Goal: Information Seeking & Learning: Learn about a topic

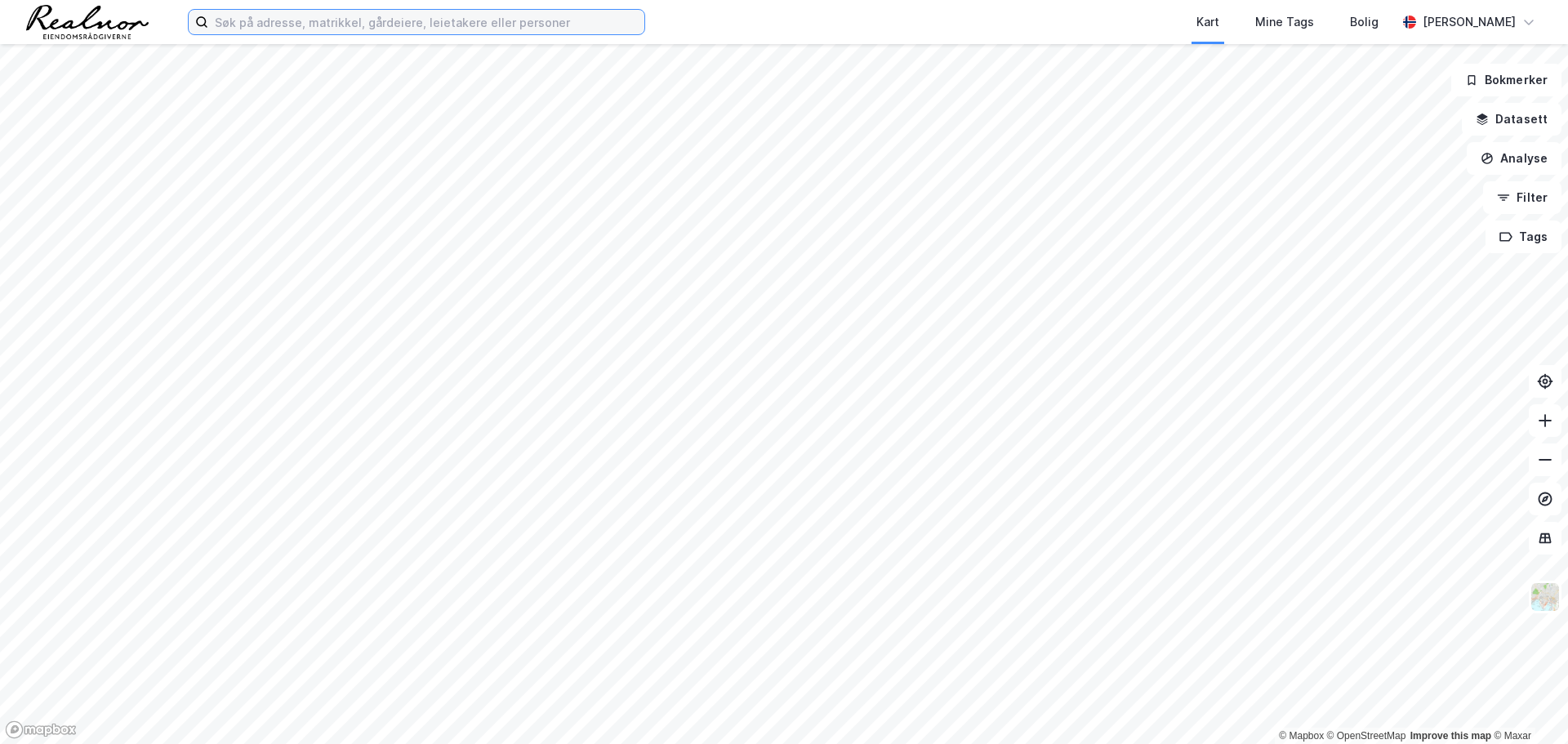
click at [295, 19] on input at bounding box center [426, 22] width 436 height 24
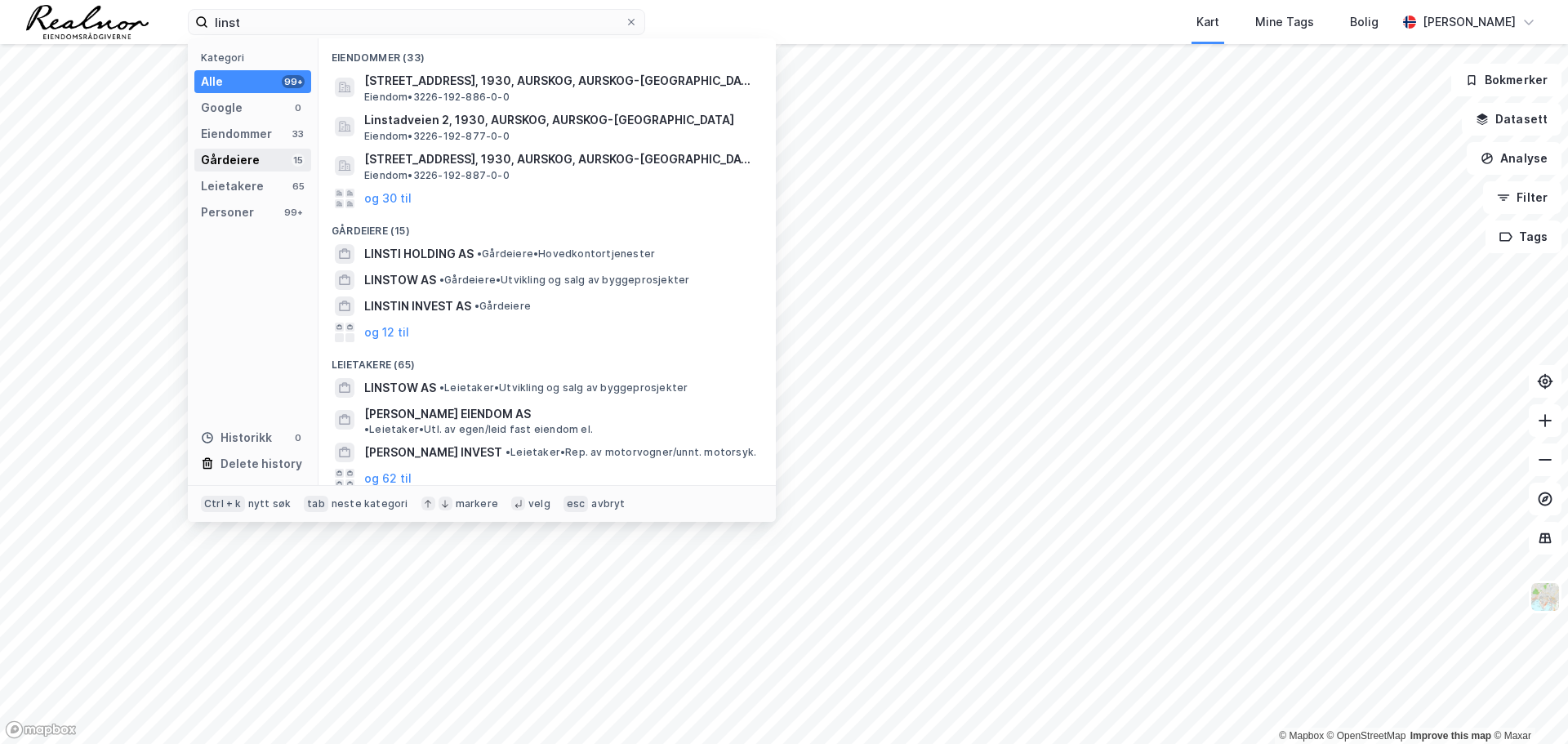
click at [224, 159] on div "Gårdeiere" at bounding box center [230, 160] width 59 height 20
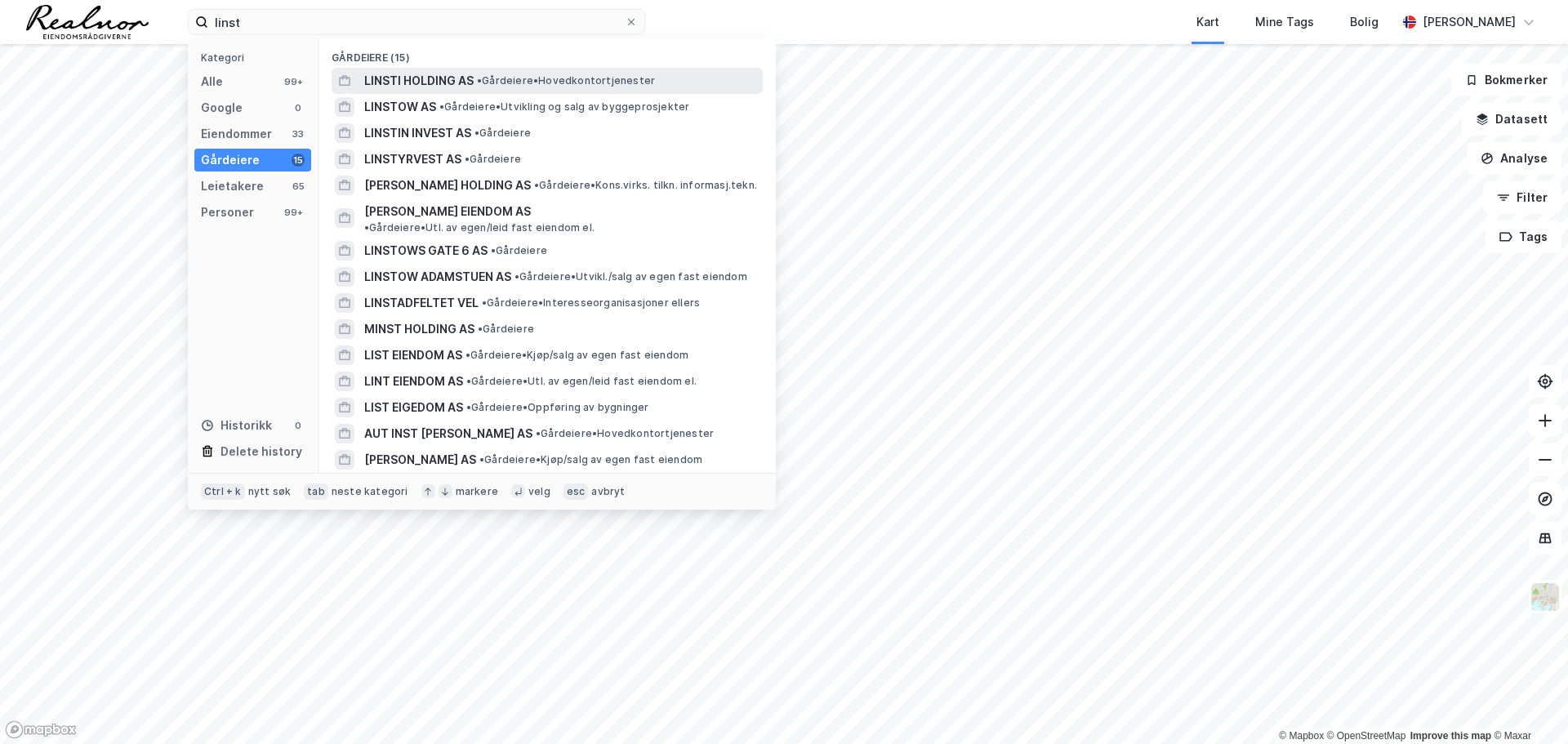
click at [461, 83] on span "LINSTI HOLDING AS" at bounding box center [418, 81] width 109 height 20
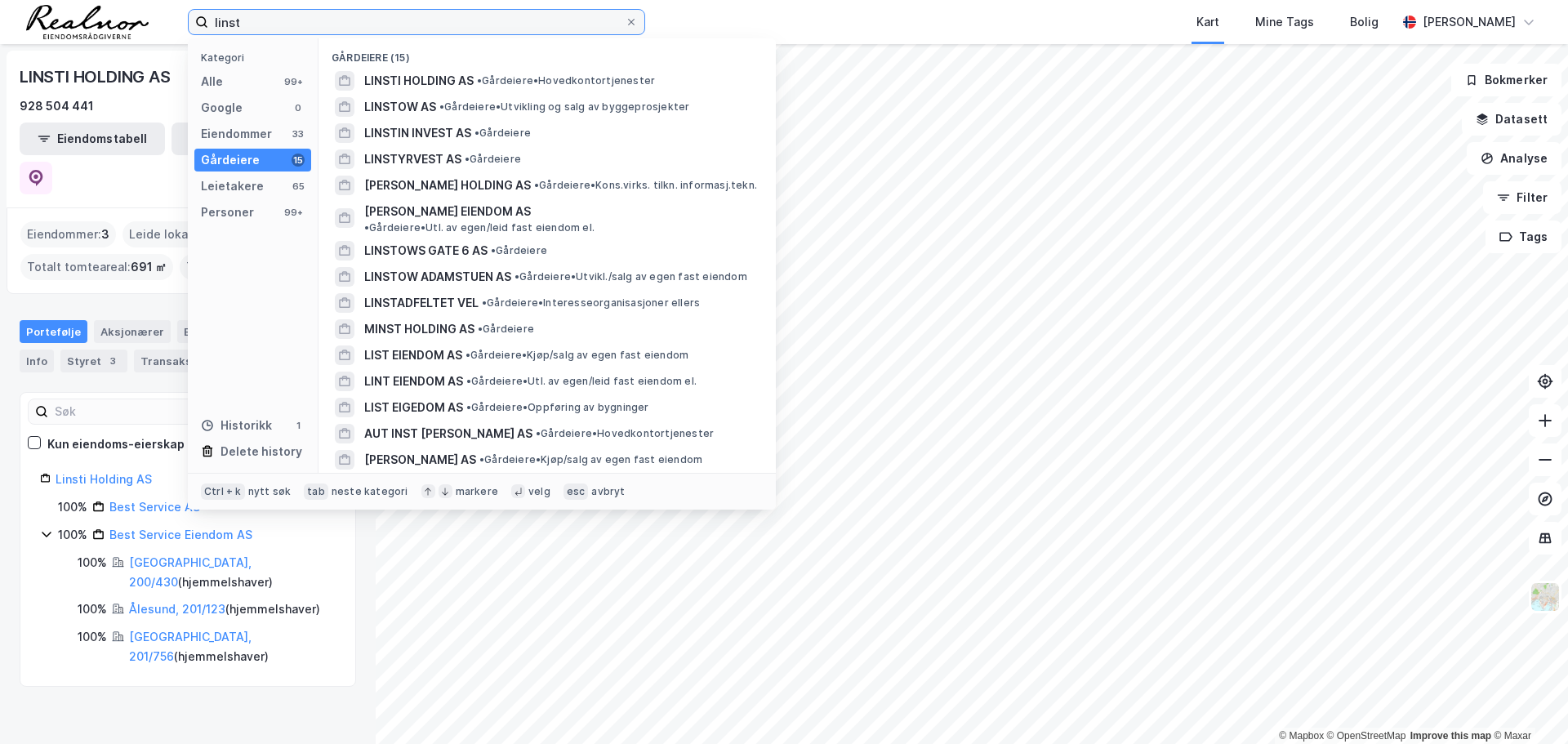
click at [251, 22] on input "linst" at bounding box center [416, 22] width 416 height 24
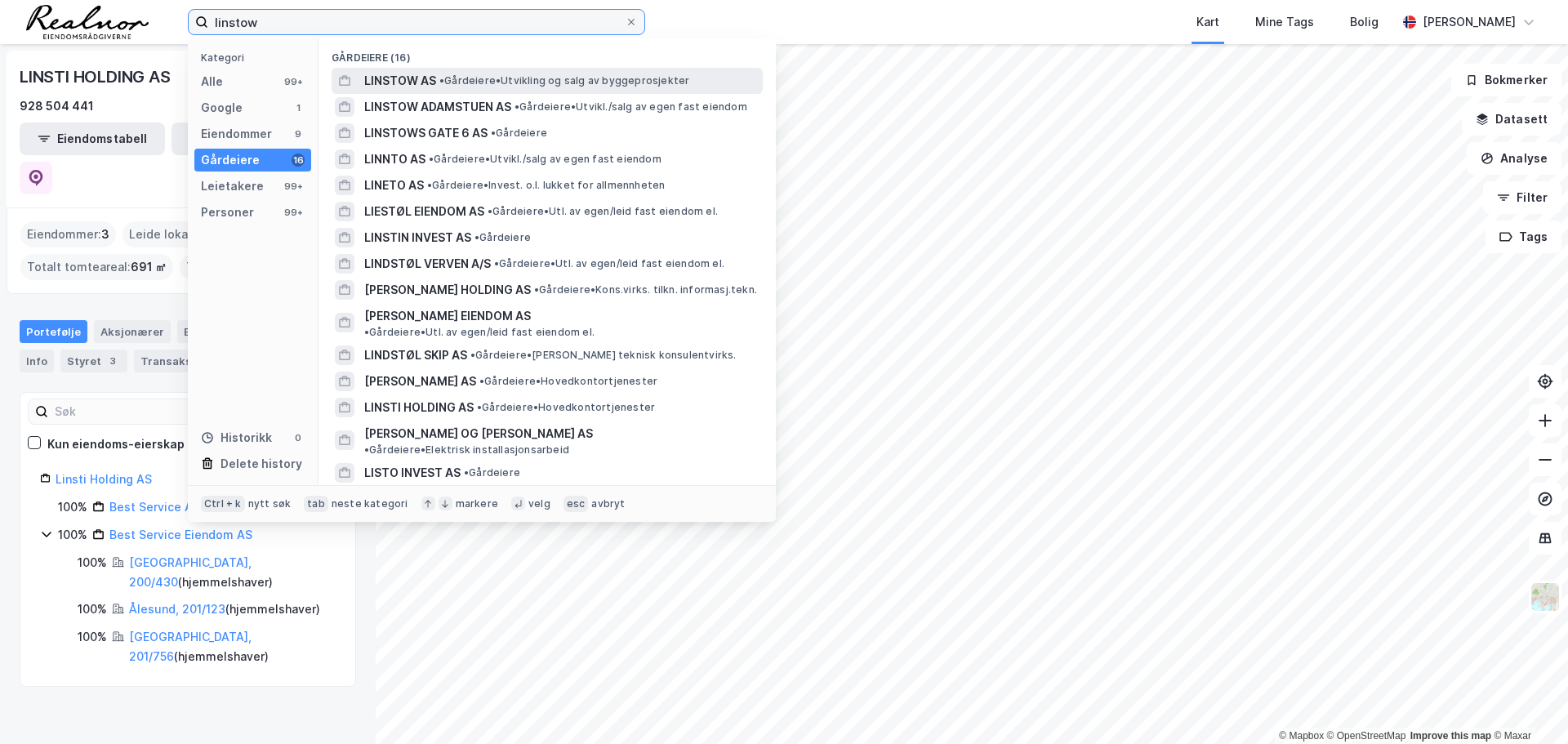
type input "linstow"
click at [411, 75] on span "LINSTOW AS" at bounding box center [400, 81] width 72 height 20
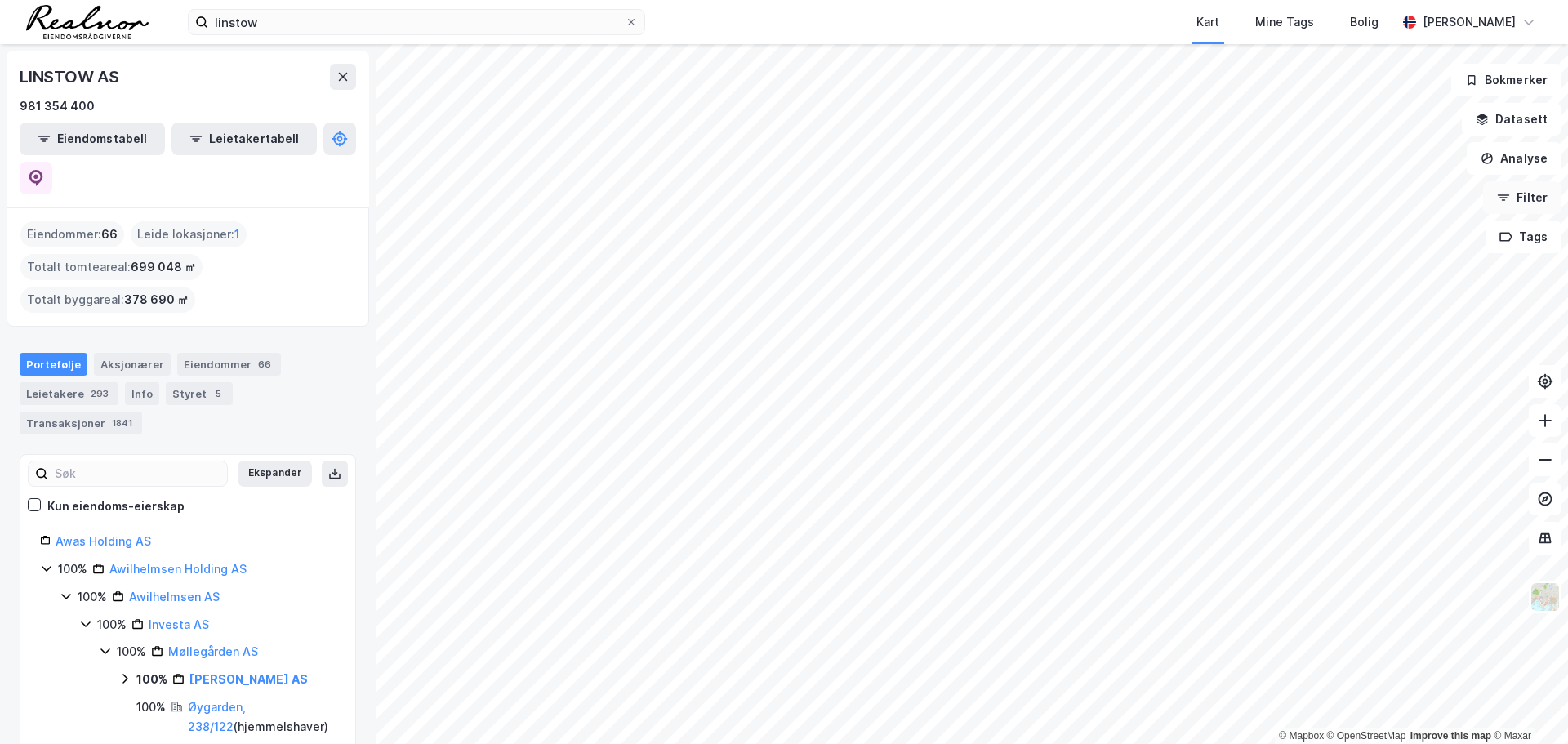
click at [1513, 197] on button "Filter" at bounding box center [1522, 197] width 78 height 32
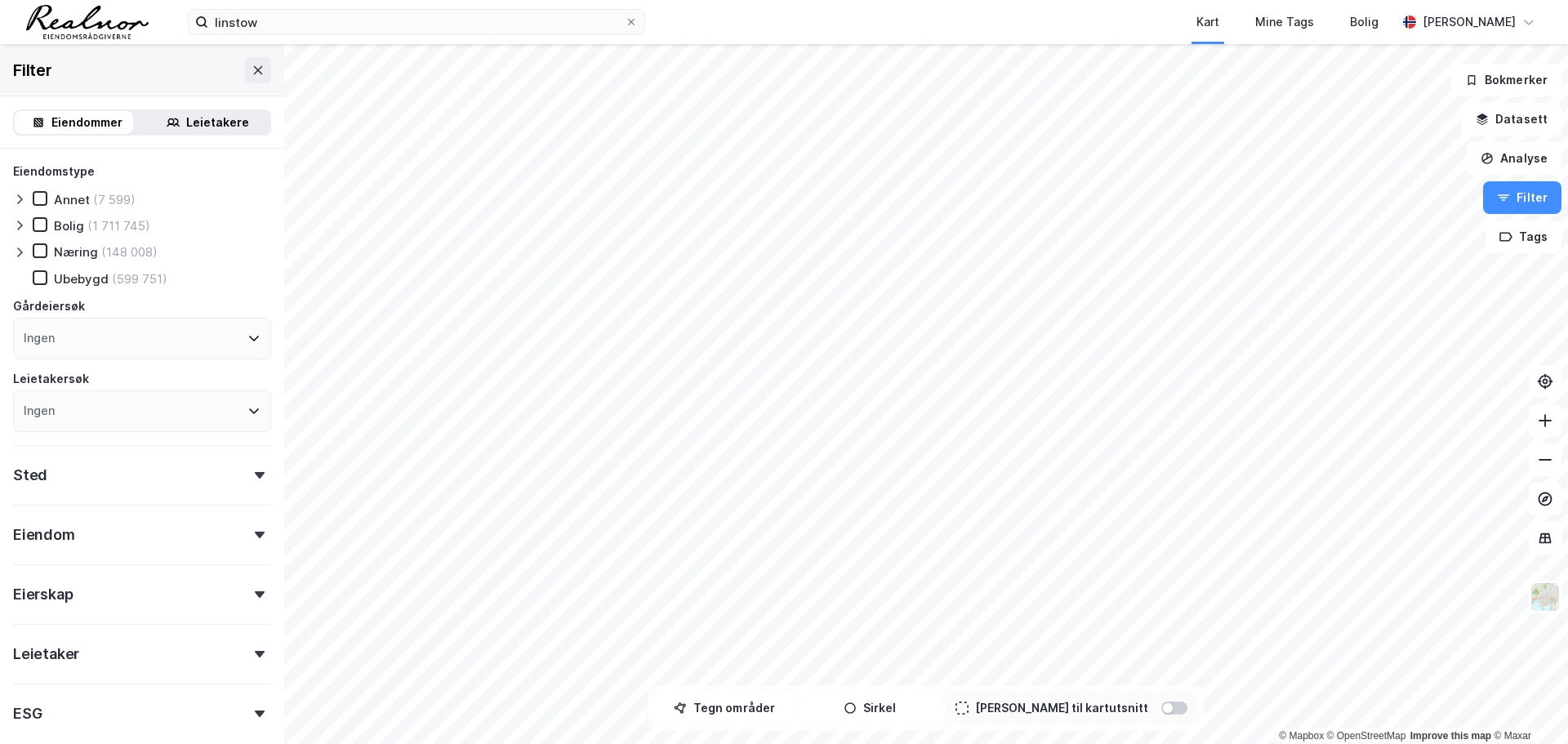
click at [255, 535] on icon at bounding box center [260, 534] width 10 height 6
click at [214, 480] on div "Sted" at bounding box center [142, 468] width 258 height 47
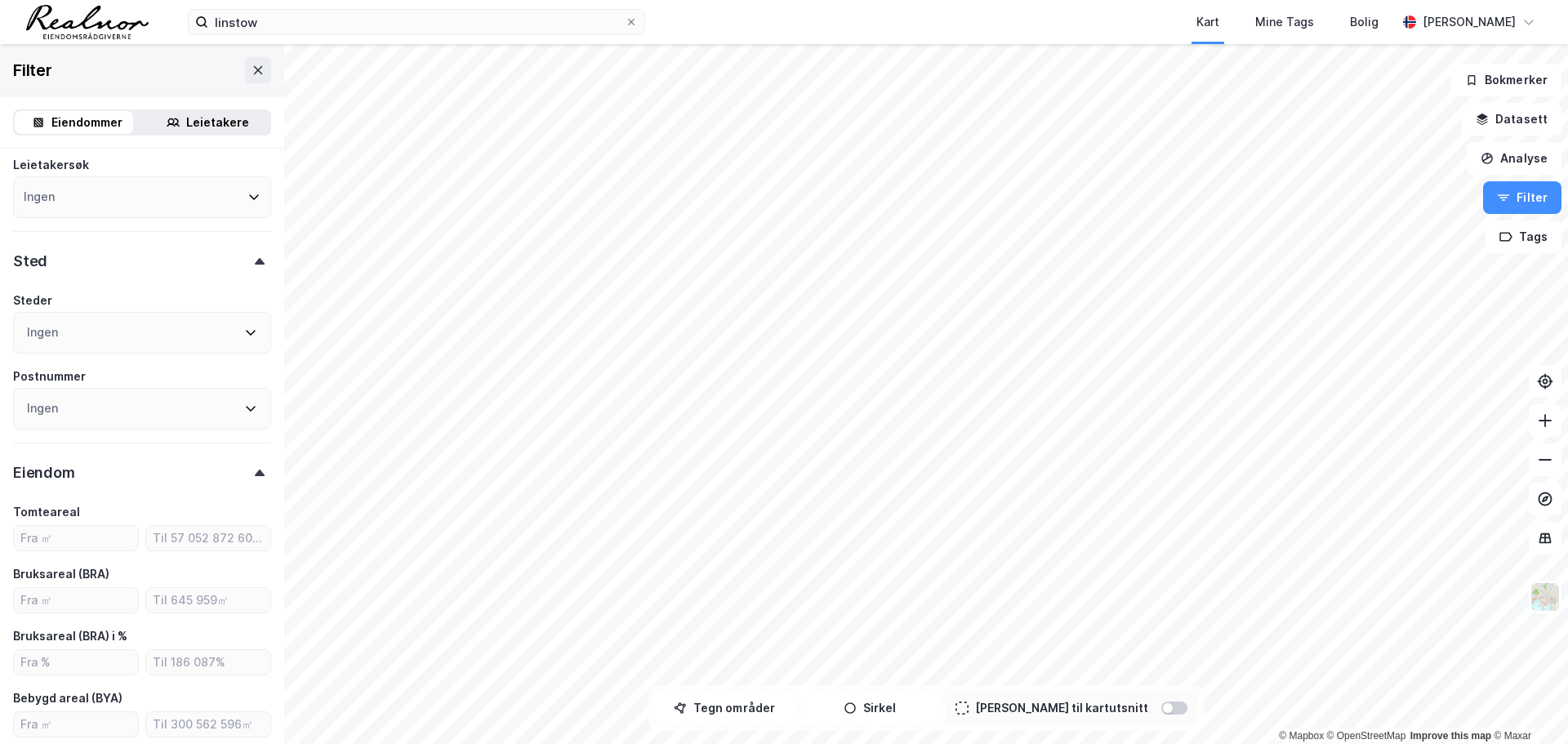
scroll to position [245, 0]
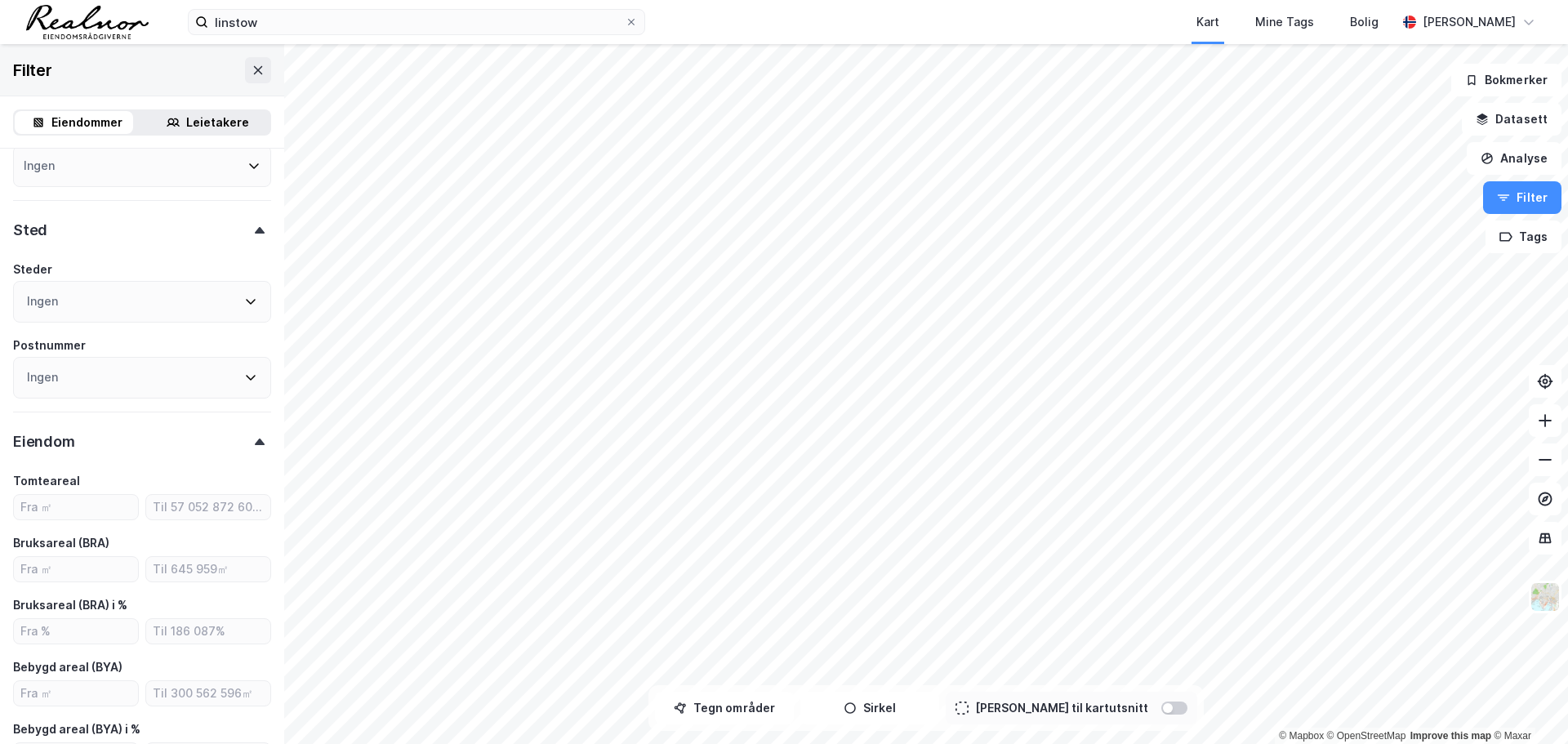
click at [115, 303] on div "Ingen" at bounding box center [142, 302] width 258 height 41
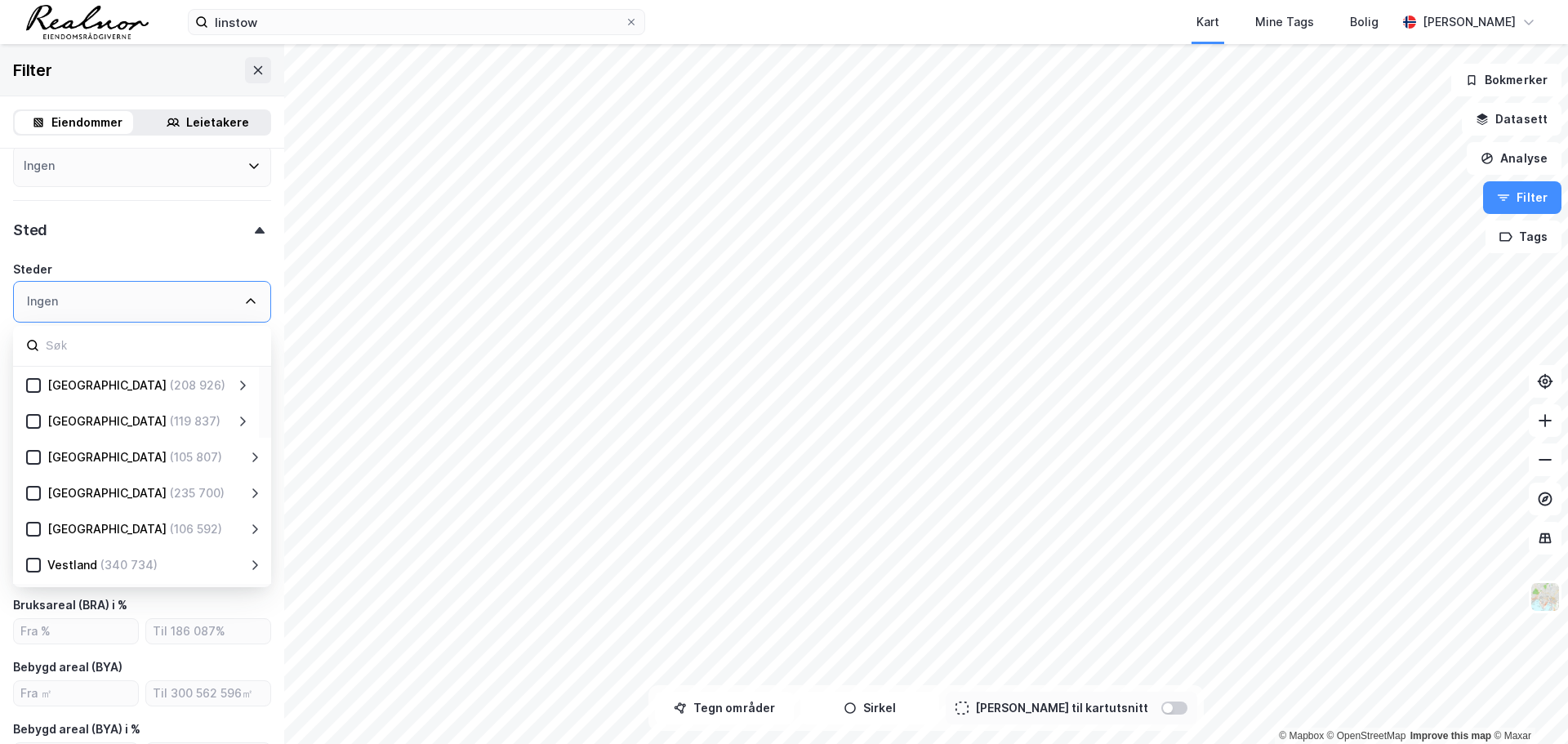
scroll to position [322, 0]
click at [48, 528] on div "Vestland" at bounding box center [72, 531] width 50 height 20
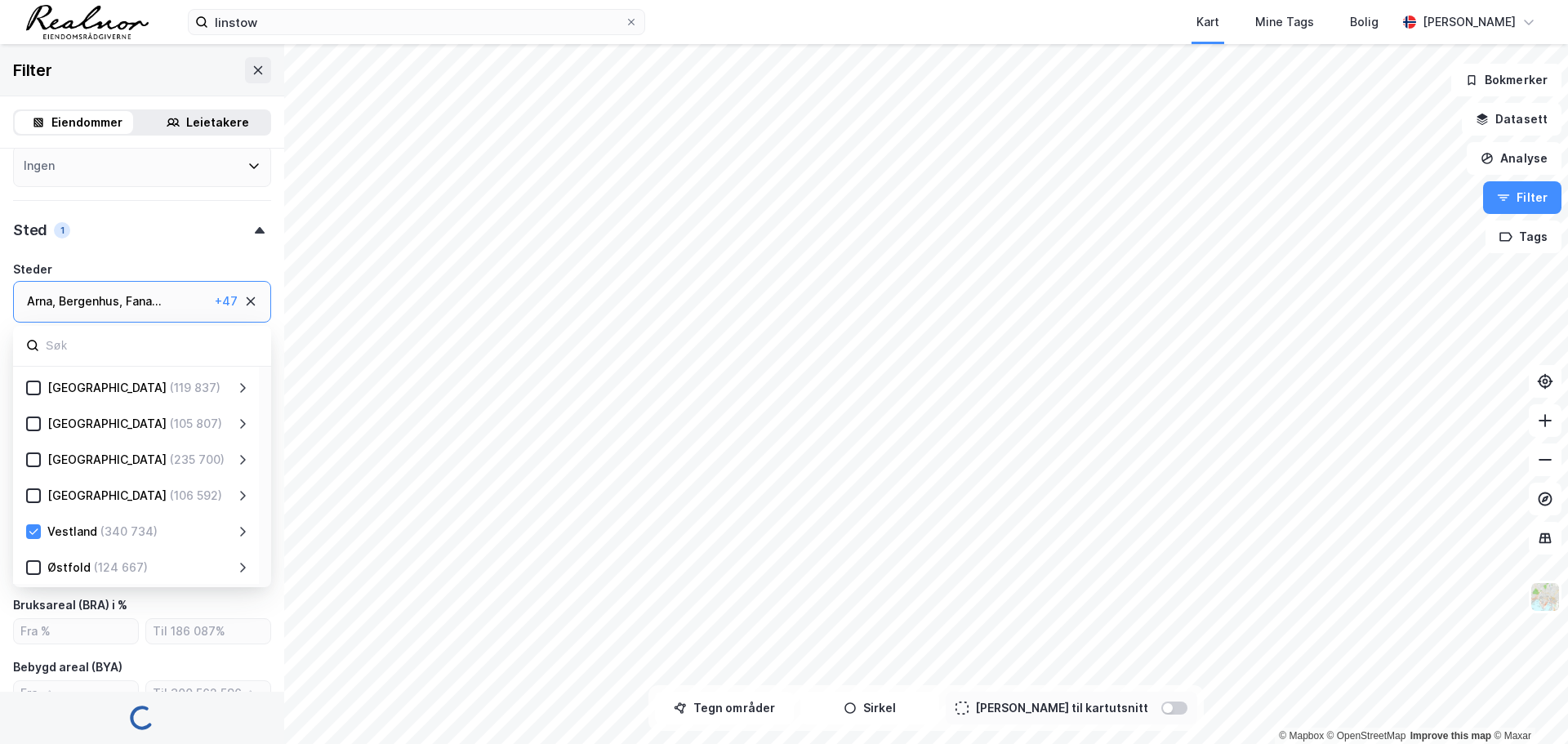
type input "Inkluder (340 734)"
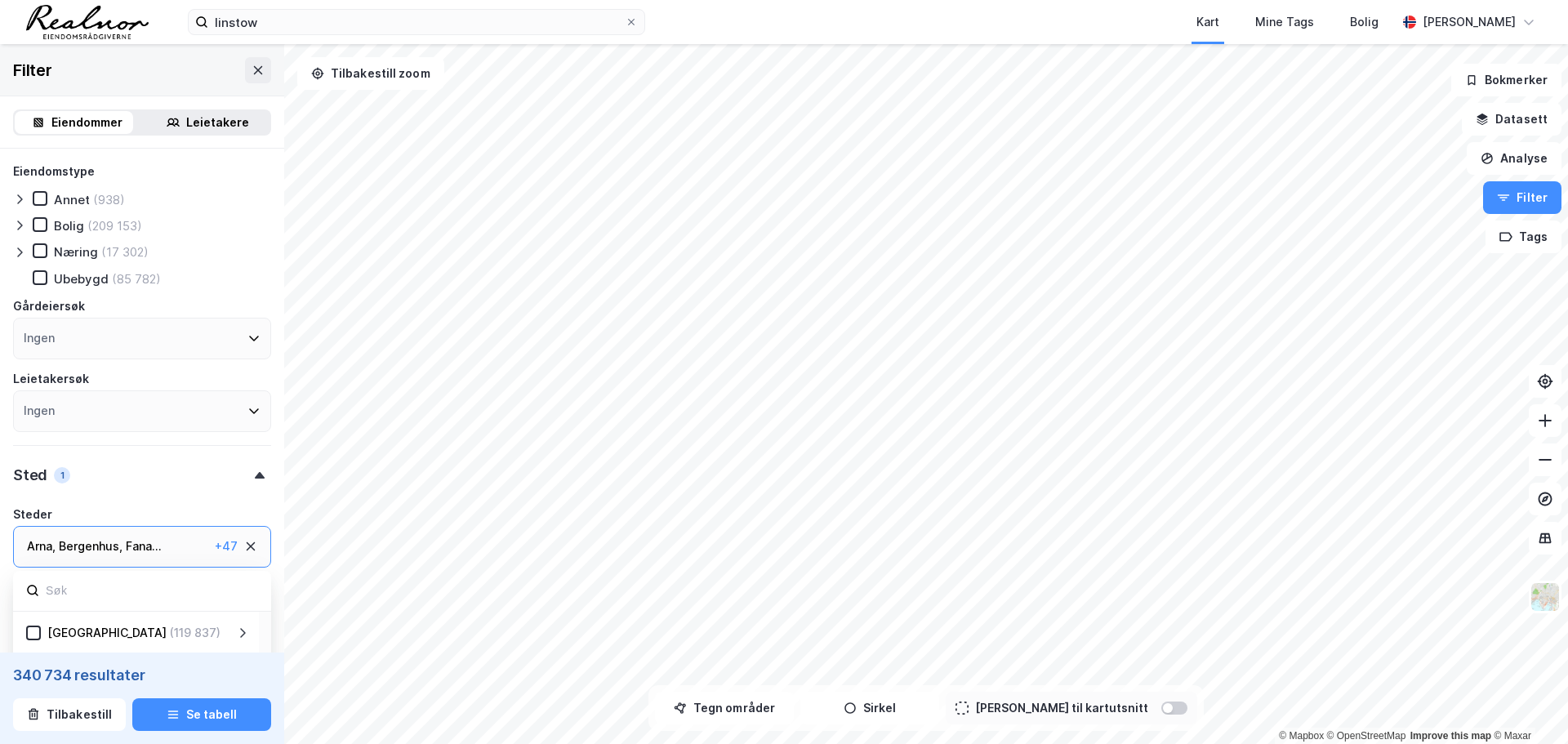
click at [142, 340] on div "Ingen" at bounding box center [142, 339] width 258 height 41
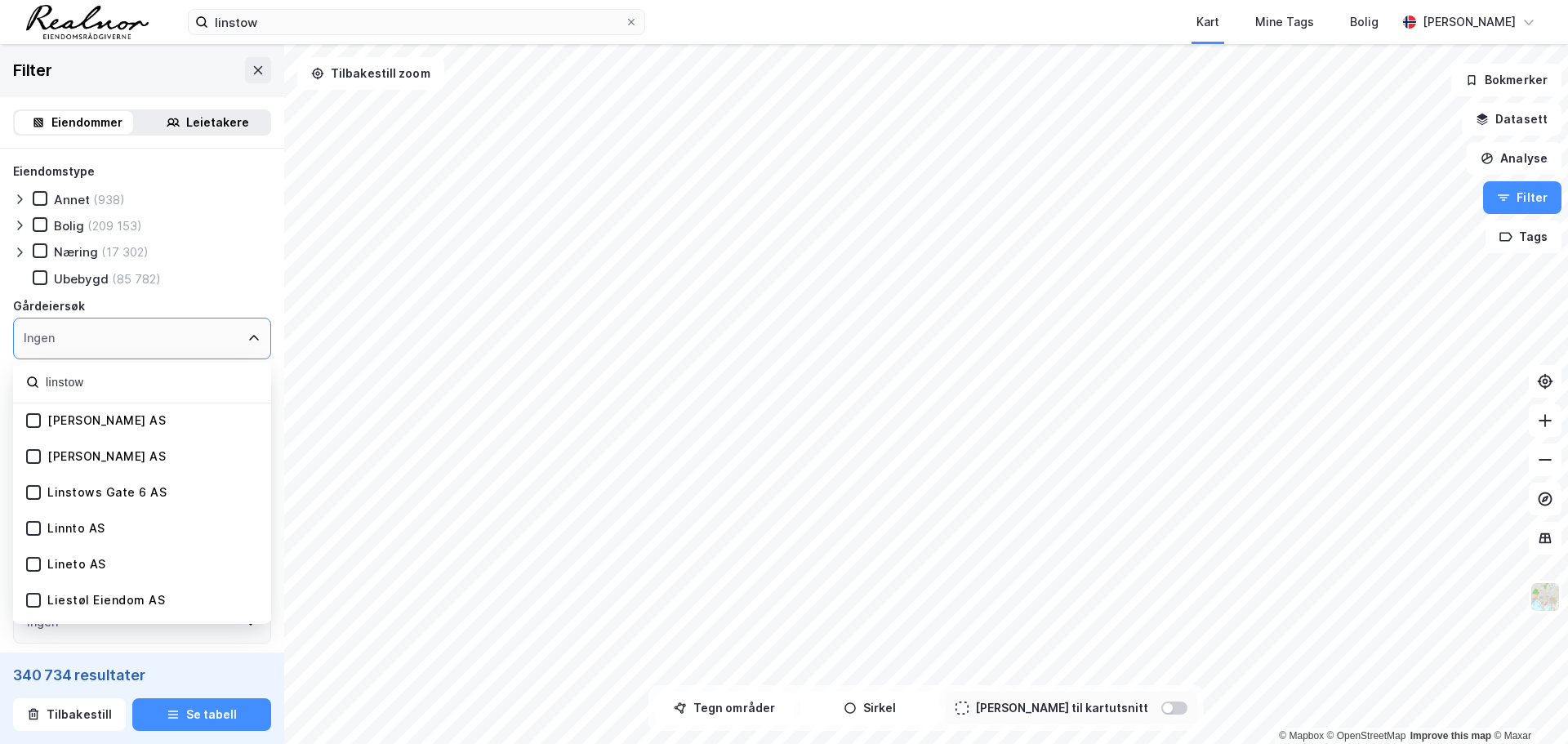
type input "linstow"
click at [45, 422] on div "[PERSON_NAME] AS" at bounding box center [96, 421] width 140 height 15
click at [33, 421] on icon at bounding box center [33, 421] width 12 height 12
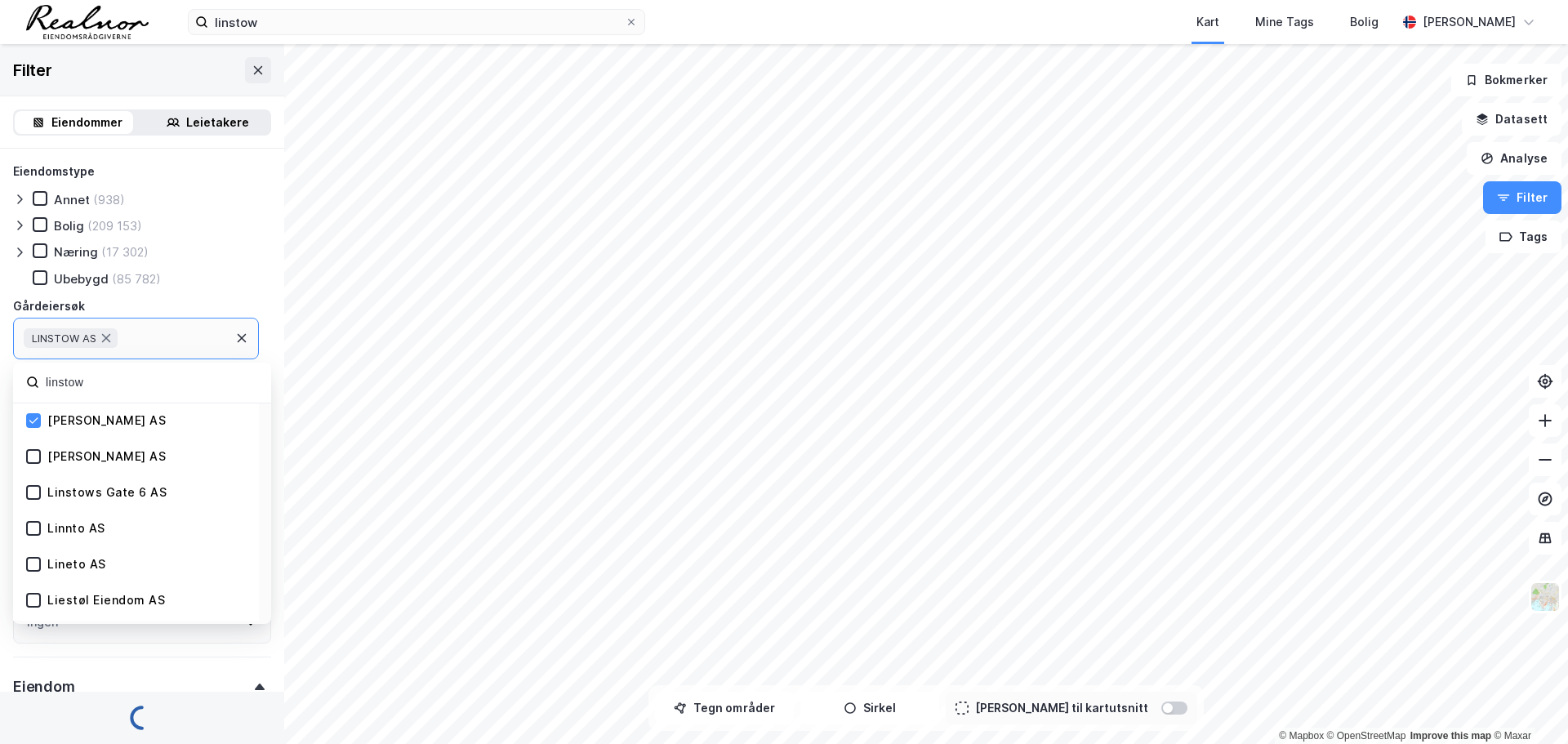
type input "Inkluder (27)"
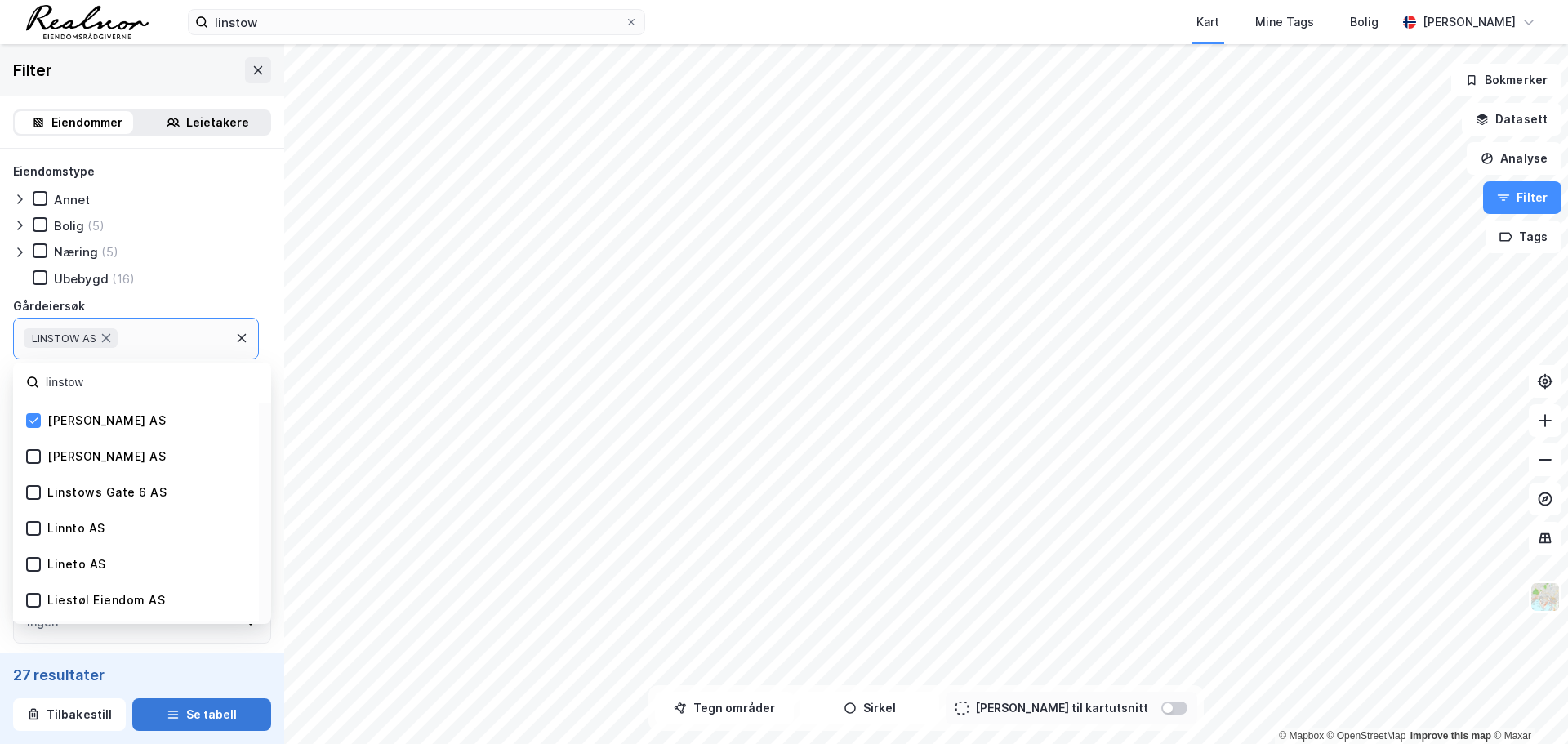
click at [196, 715] on button "Se tabell" at bounding box center [202, 714] width 139 height 32
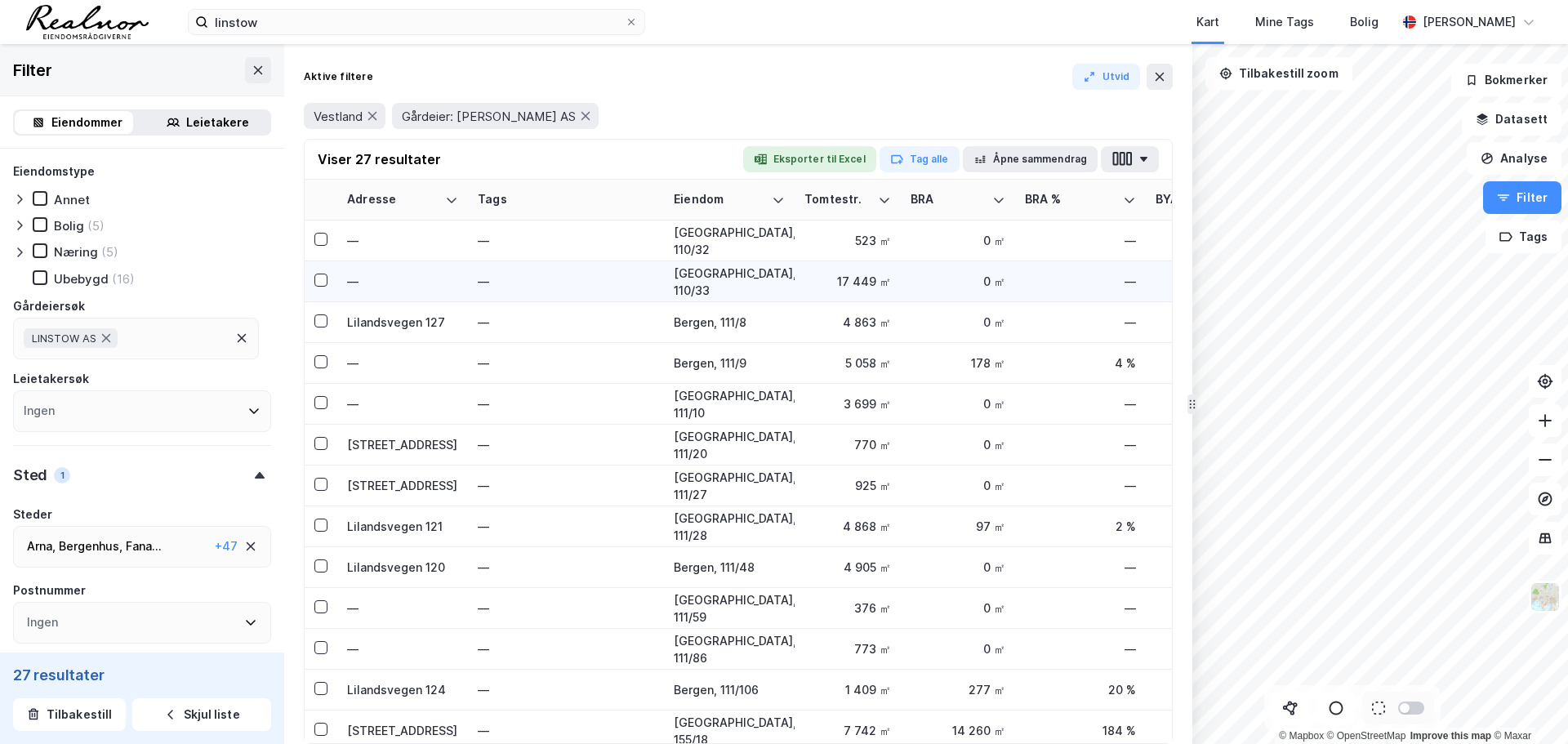
scroll to position [592, 0]
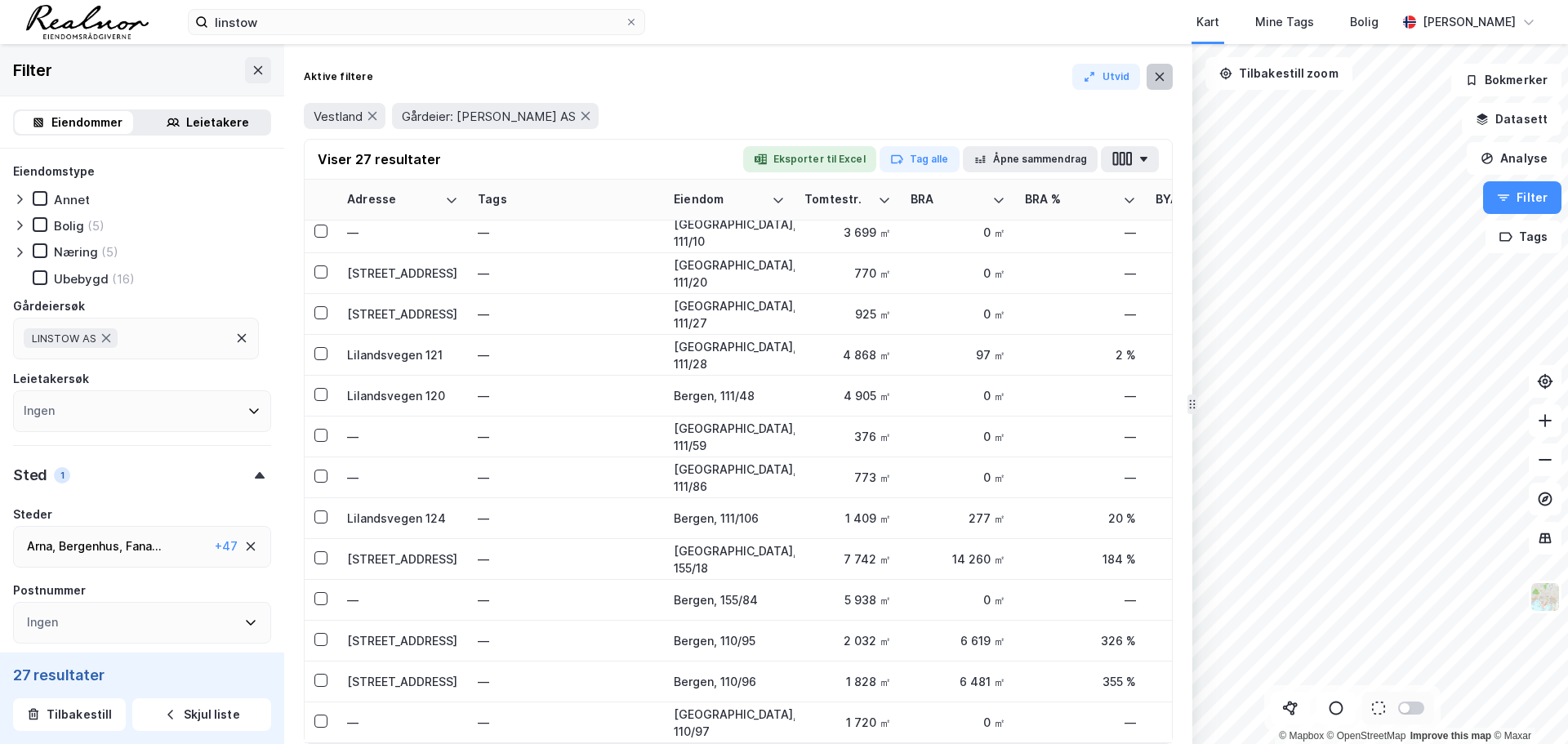
click at [1153, 81] on icon at bounding box center [1160, 77] width 14 height 14
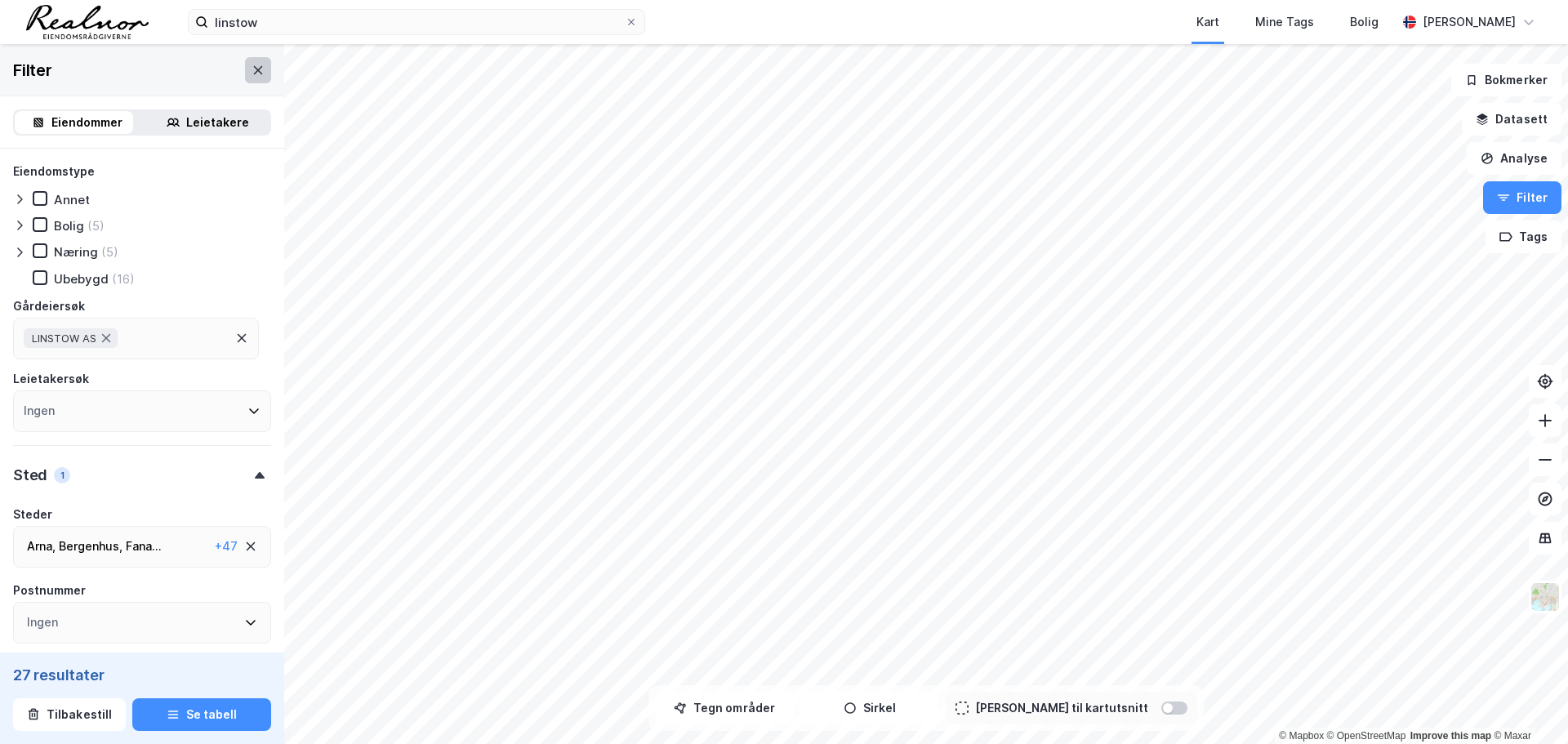
click at [245, 58] on button at bounding box center [258, 69] width 26 height 26
